Goal: Information Seeking & Learning: Check status

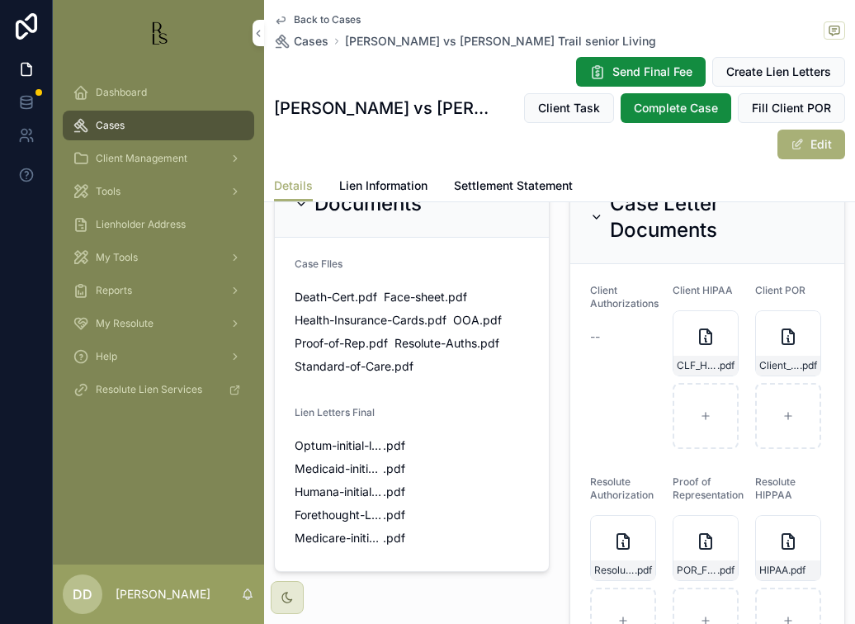
scroll to position [1072, 0]
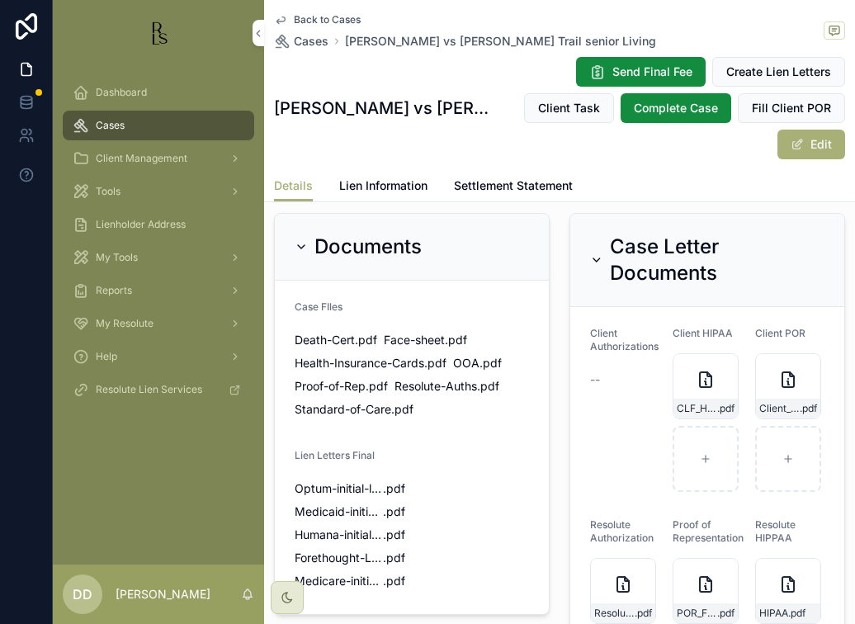
click at [314, 41] on span "Cases" at bounding box center [311, 41] width 35 height 16
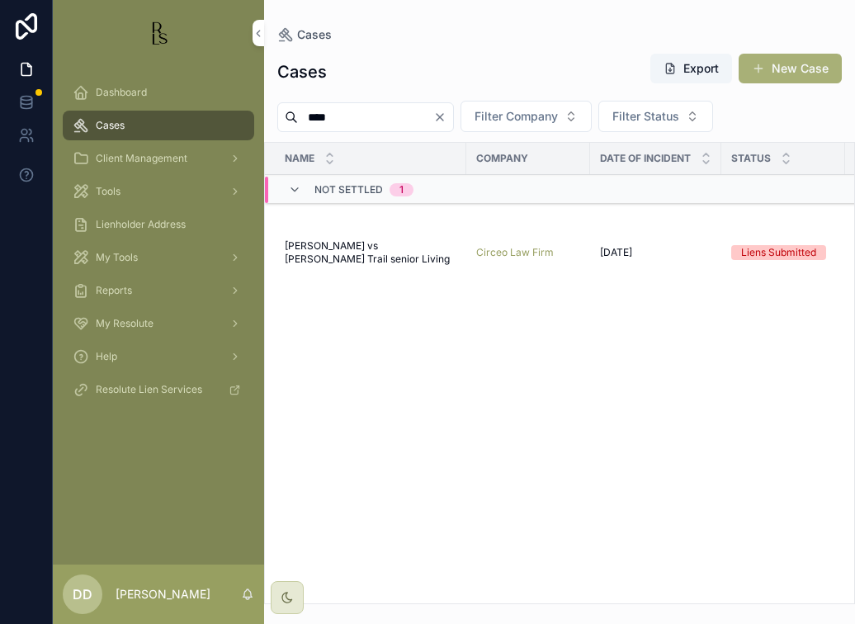
click at [403, 252] on span "Lewis, Tony vs Walker's Trail senior Living" at bounding box center [371, 252] width 172 height 26
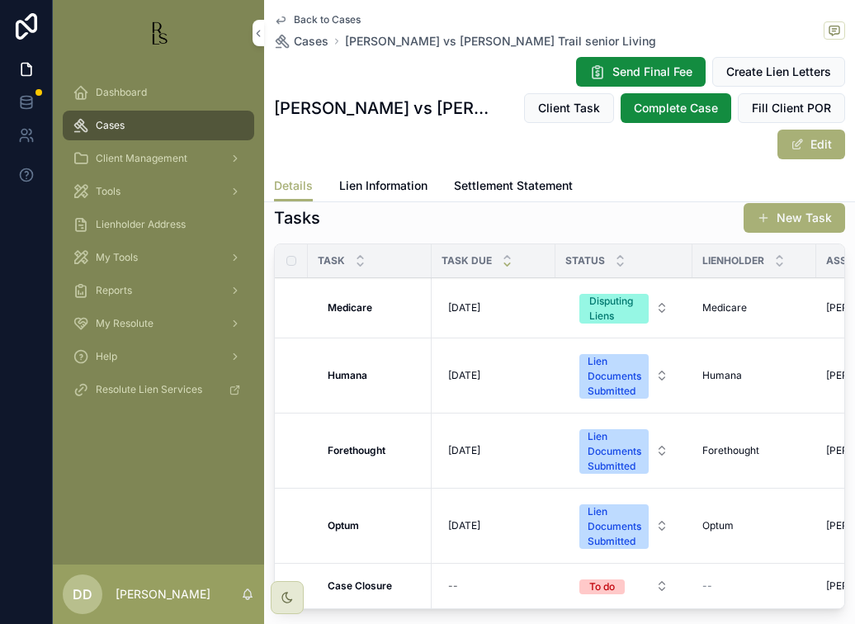
scroll to position [1815, 0]
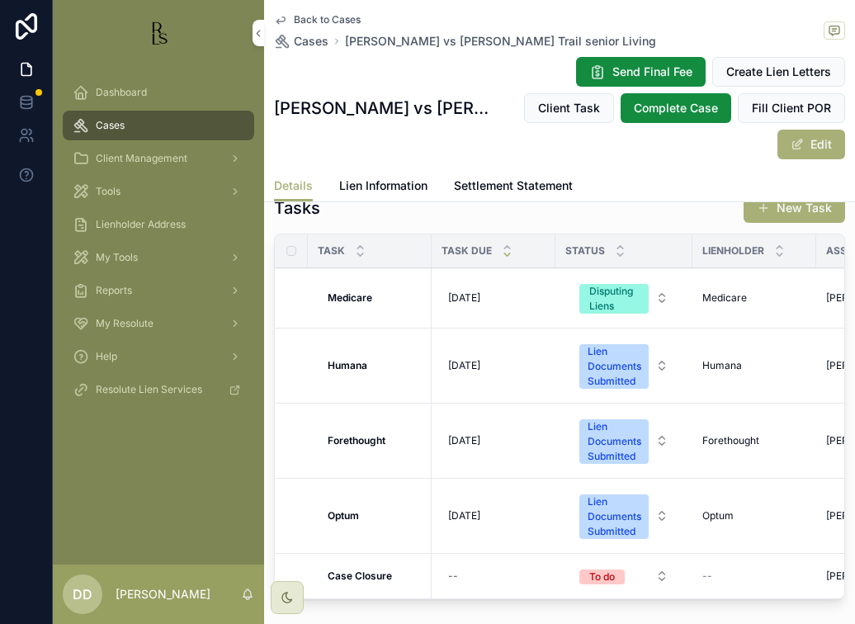
click at [355, 304] on strong "Medicare" at bounding box center [349, 297] width 45 height 12
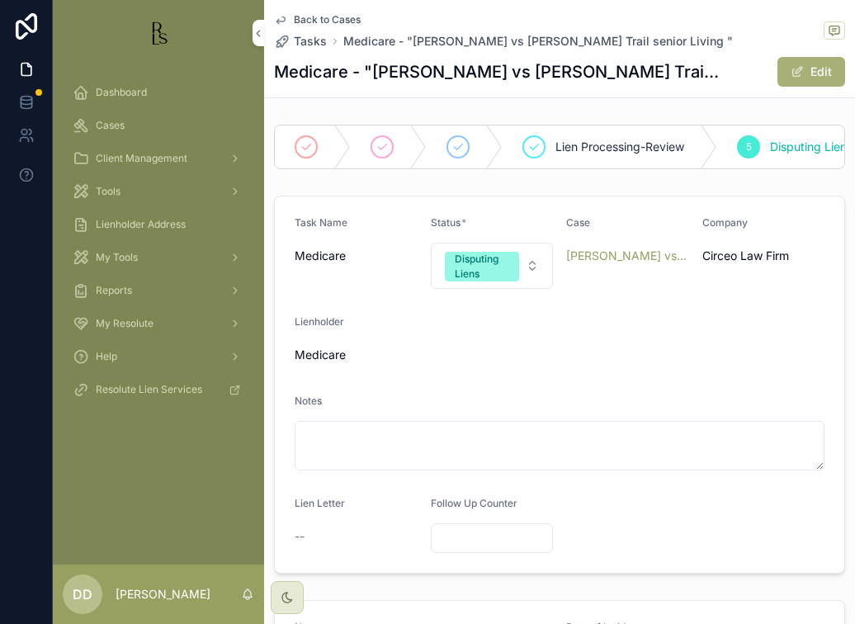
click at [366, 42] on span "Medicare - "Lewis, Tony vs Walker's Trail senior Living "" at bounding box center [537, 41] width 389 height 16
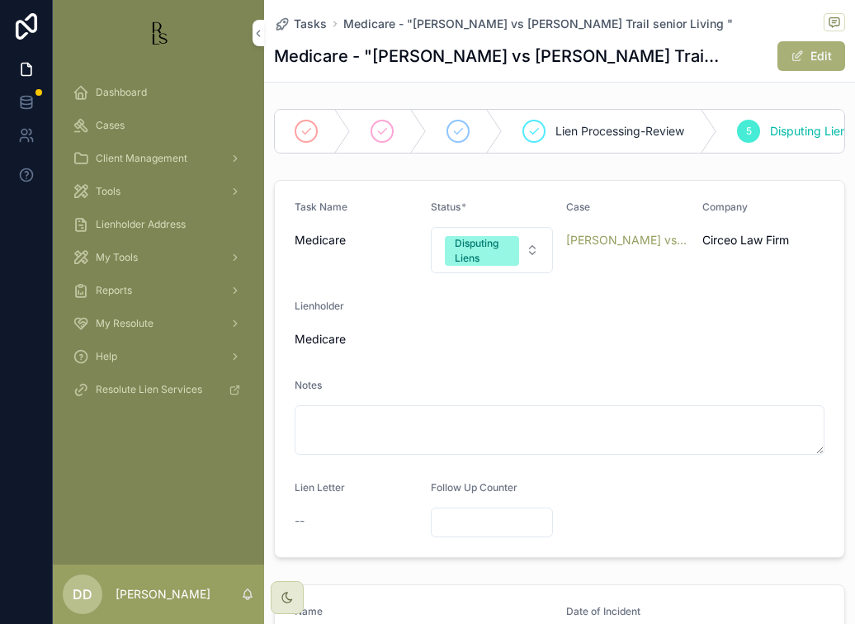
click at [304, 26] on span "Tasks" at bounding box center [310, 24] width 33 height 16
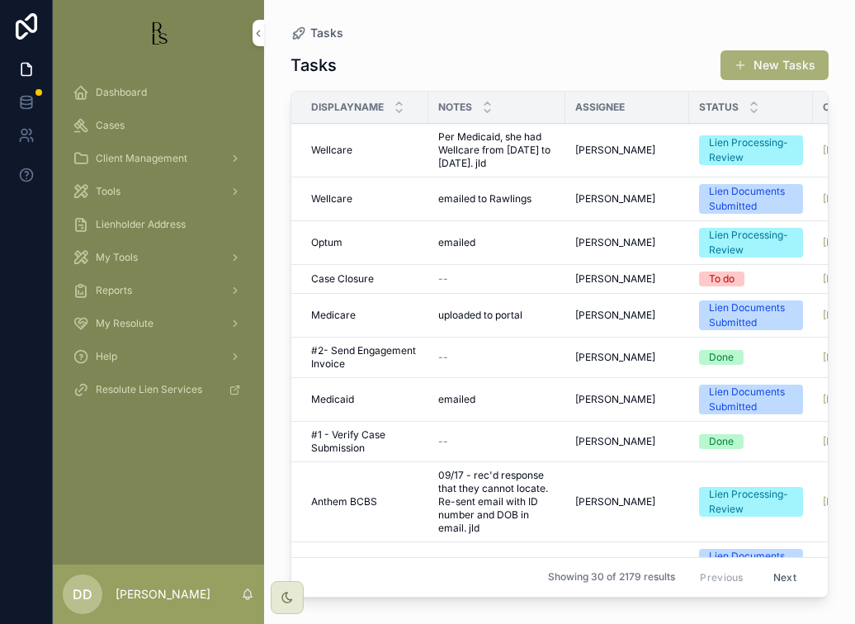
click at [271, 411] on div "Tasks Tasks New Tasks DisplayName Notes Assignee Status Case Company Lienholder…" at bounding box center [559, 302] width 591 height 604
click at [257, 33] on icon "scrollable content" at bounding box center [258, 34] width 3 height 6
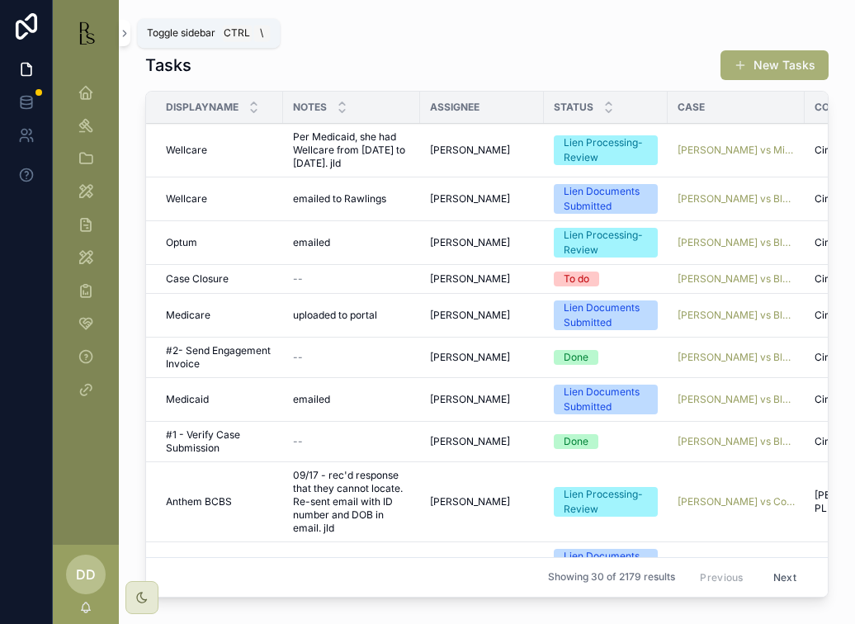
click at [129, 31] on icon "scrollable content" at bounding box center [125, 33] width 12 height 12
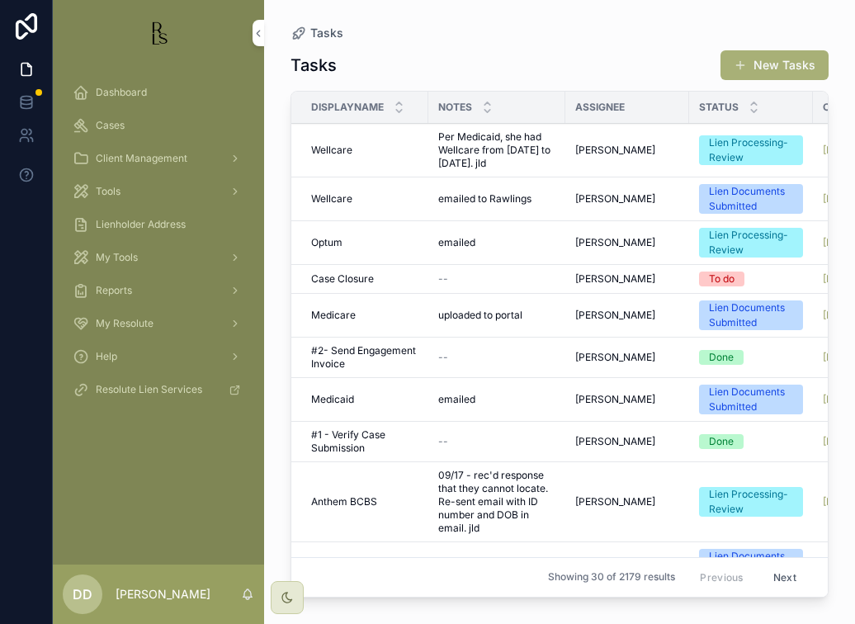
click at [117, 120] on span "Cases" at bounding box center [110, 125] width 29 height 13
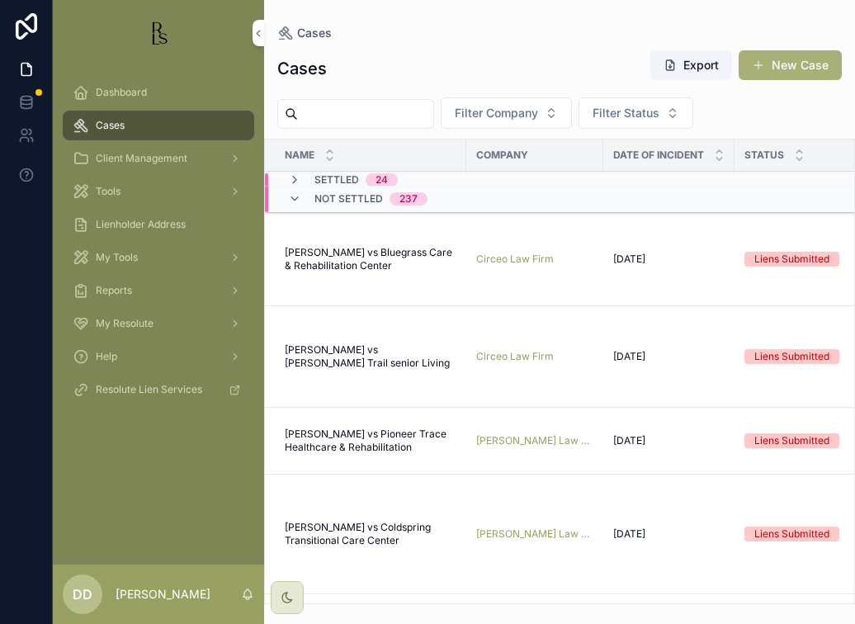
click at [337, 180] on span "Settled" at bounding box center [336, 179] width 45 height 13
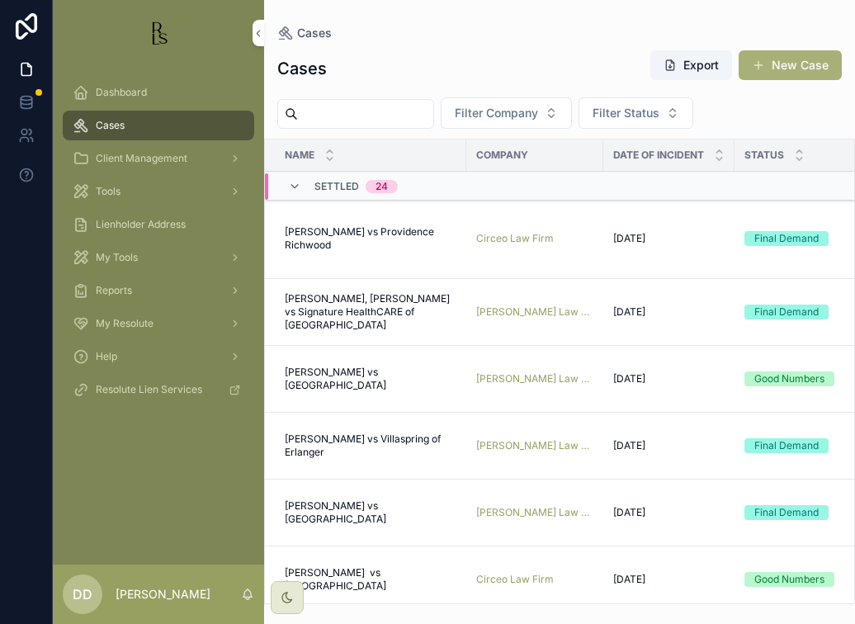
click at [346, 230] on span "[PERSON_NAME] vs Providence Richwood" at bounding box center [371, 238] width 172 height 26
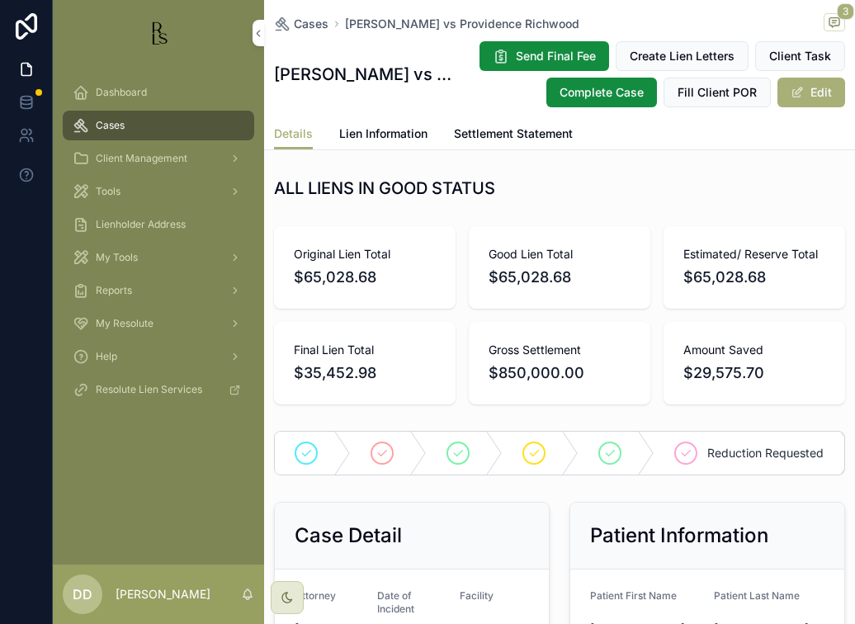
click at [391, 133] on span "Lien Information" at bounding box center [383, 133] width 88 height 16
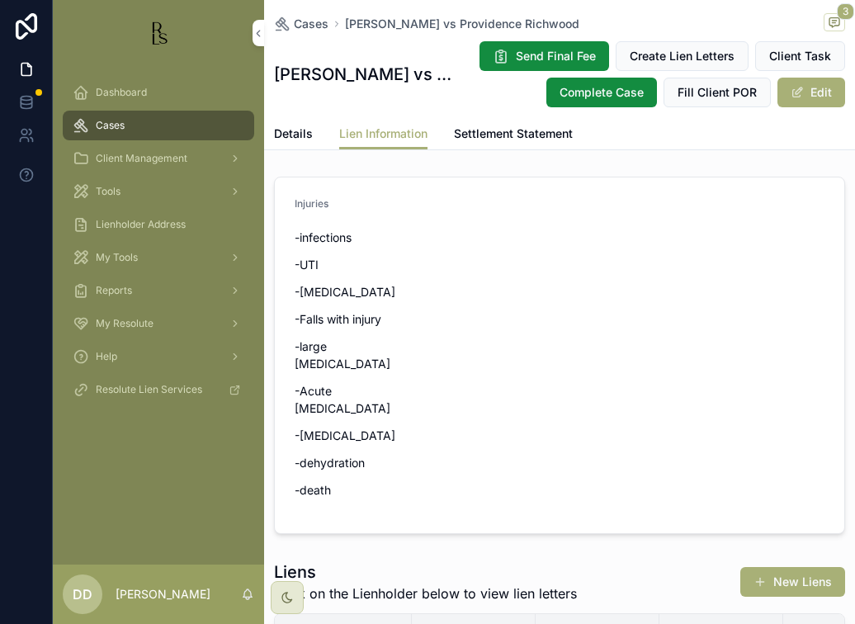
click at [517, 127] on span "Settlement Statement" at bounding box center [513, 133] width 119 height 16
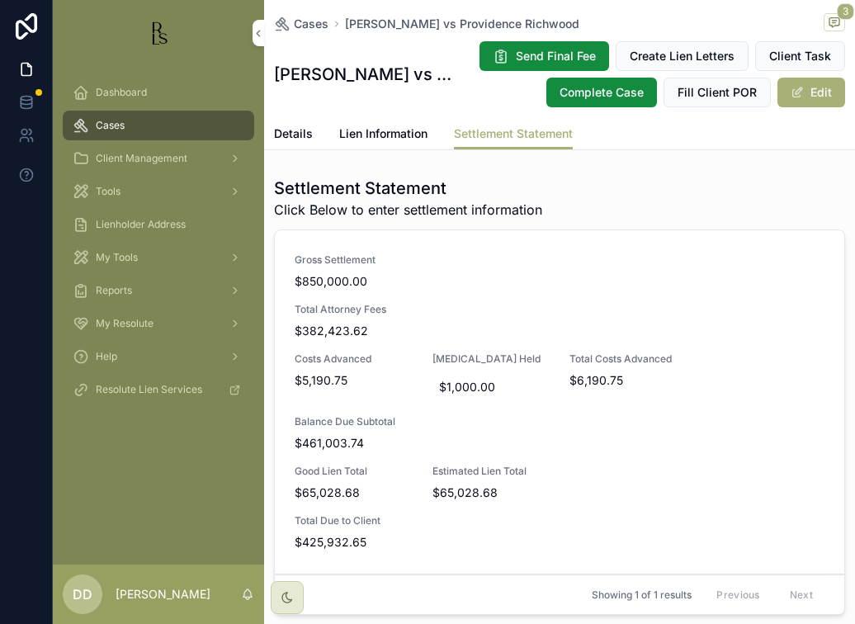
click at [364, 134] on span "Lien Information" at bounding box center [383, 133] width 88 height 16
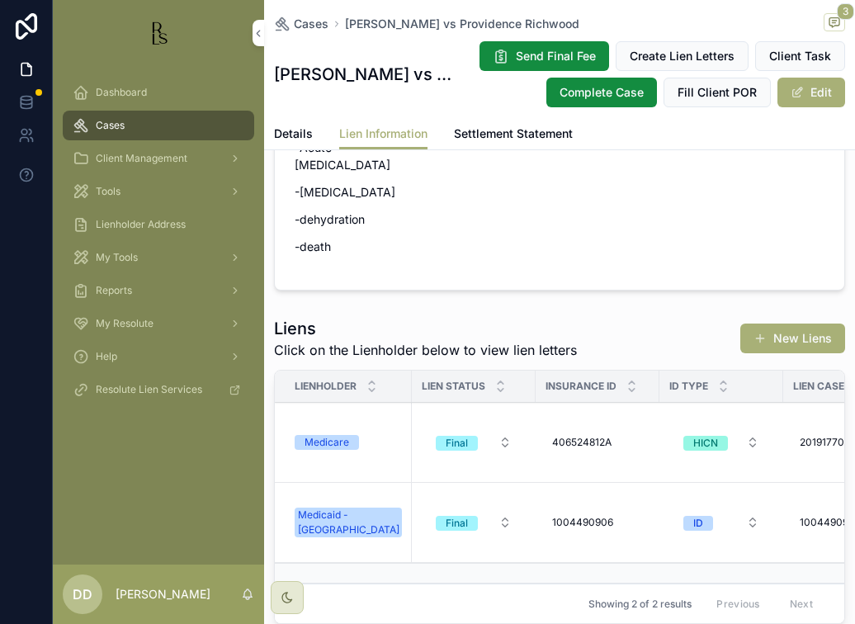
scroll to position [247, 0]
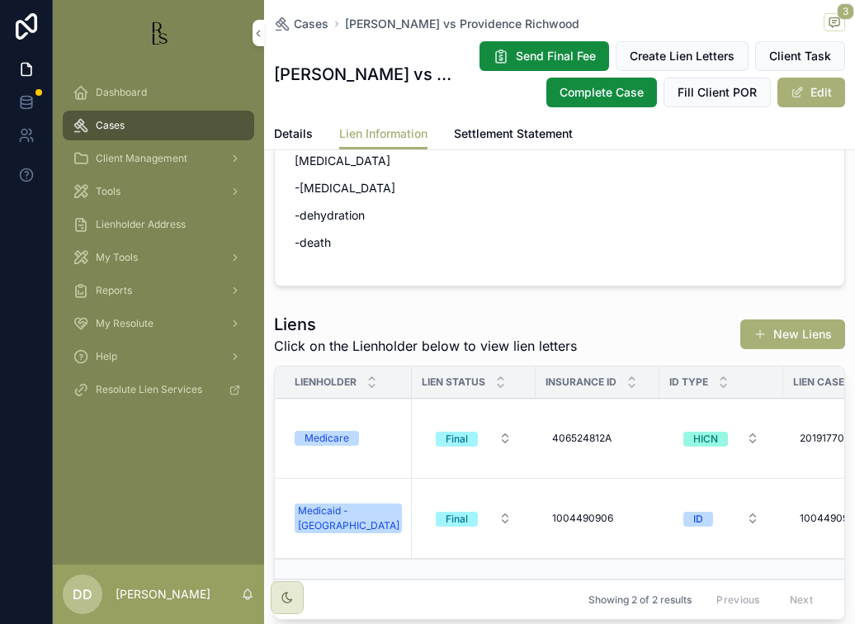
click at [313, 438] on div "Medicare" at bounding box center [326, 438] width 45 height 15
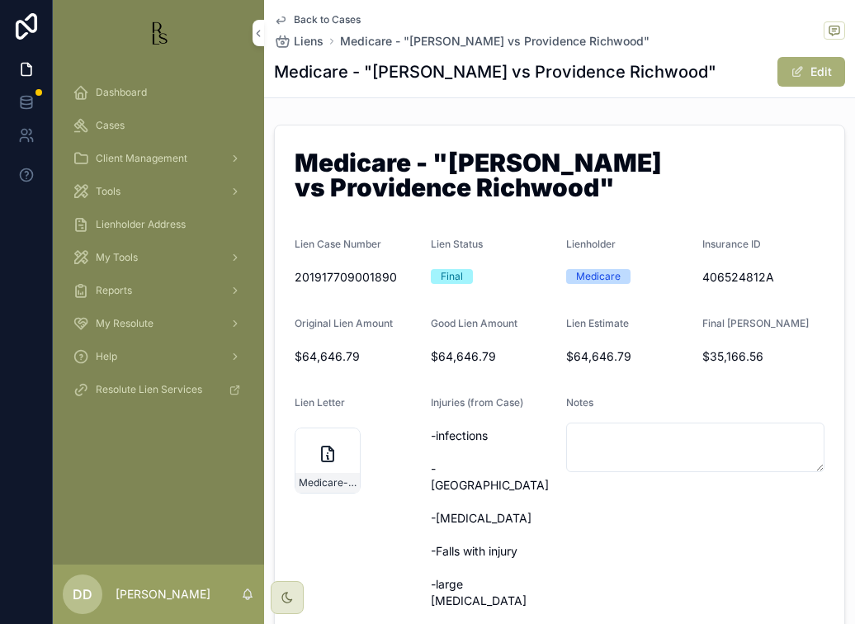
click at [318, 454] on icon "scrollable content" at bounding box center [328, 454] width 20 height 20
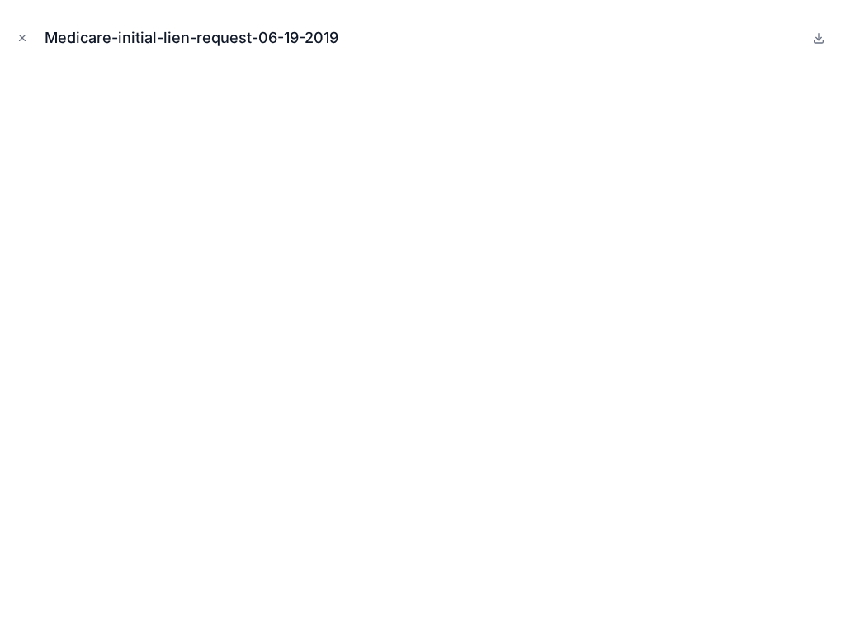
click at [22, 35] on icon "Close modal" at bounding box center [22, 38] width 12 height 12
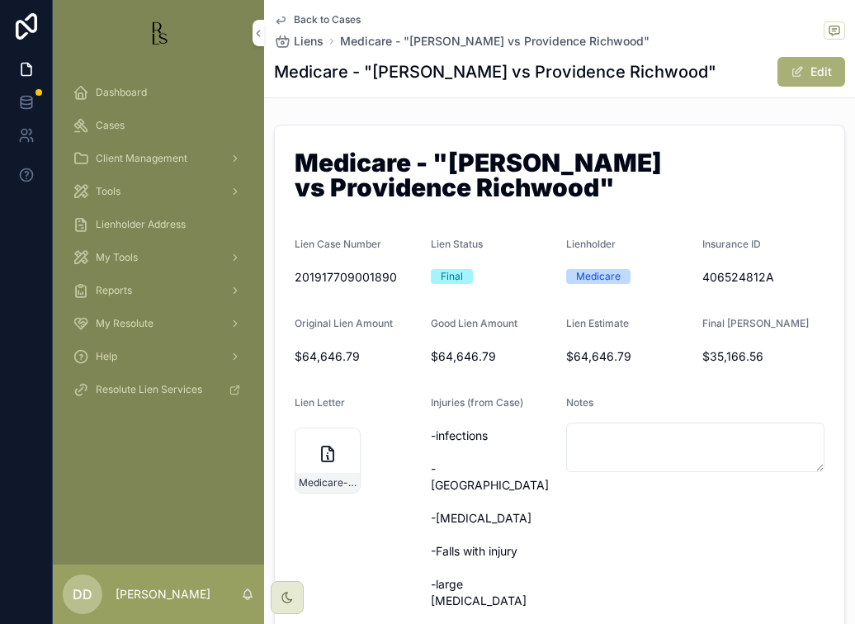
click at [99, 155] on span "Client Management" at bounding box center [142, 158] width 92 height 13
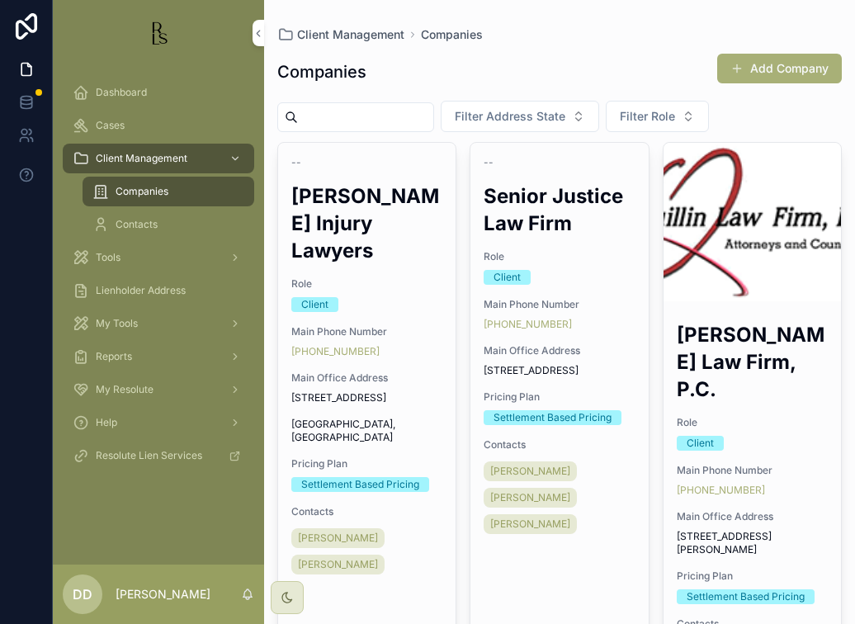
click at [119, 121] on span "Cases" at bounding box center [110, 125] width 29 height 13
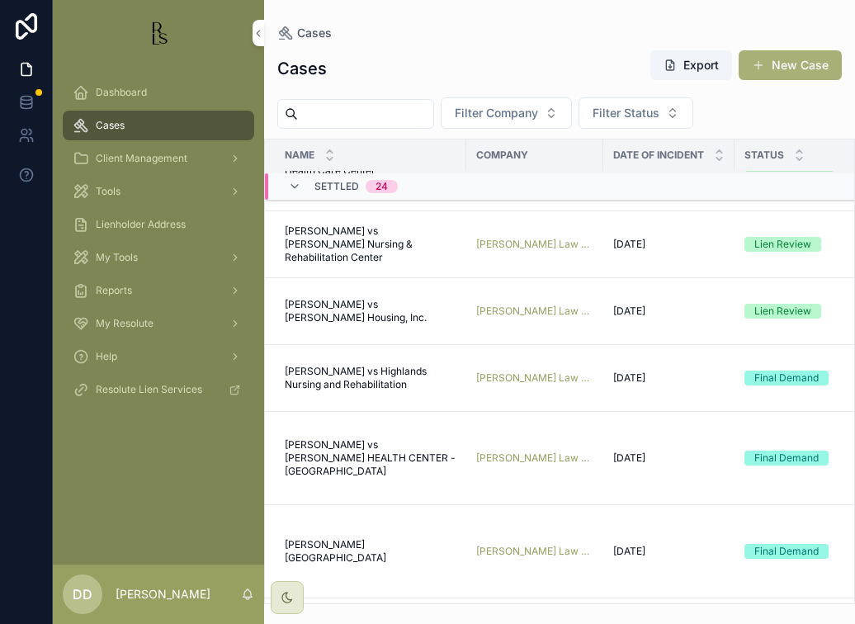
scroll to position [412, 0]
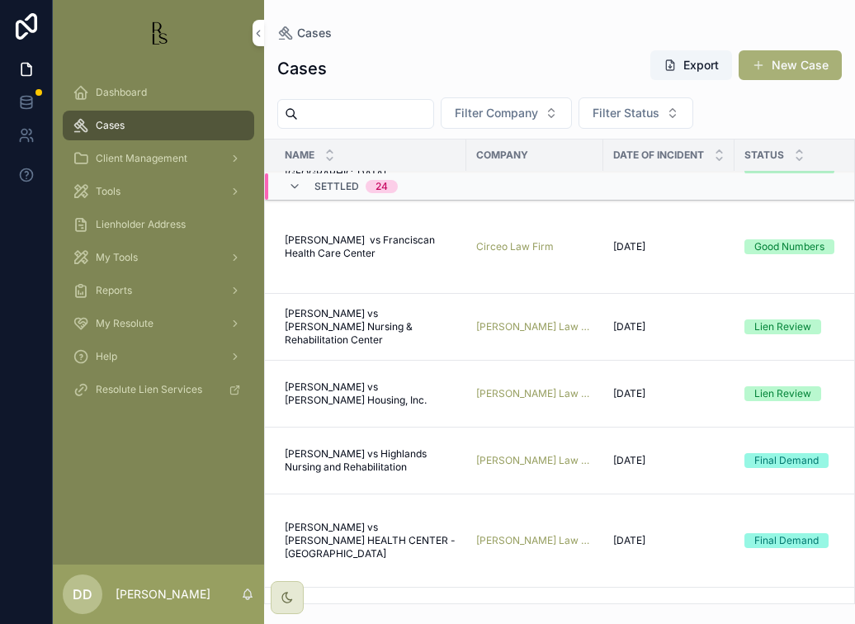
click at [64, 465] on div "Dashboard Cases Client Management Tools Lienholder Address My Tools Reports My …" at bounding box center [158, 315] width 211 height 498
click at [92, 465] on div "Dashboard Cases Client Management Tools Lienholder Address My Tools Reports My …" at bounding box center [158, 315] width 211 height 498
